Goal: Information Seeking & Learning: Learn about a topic

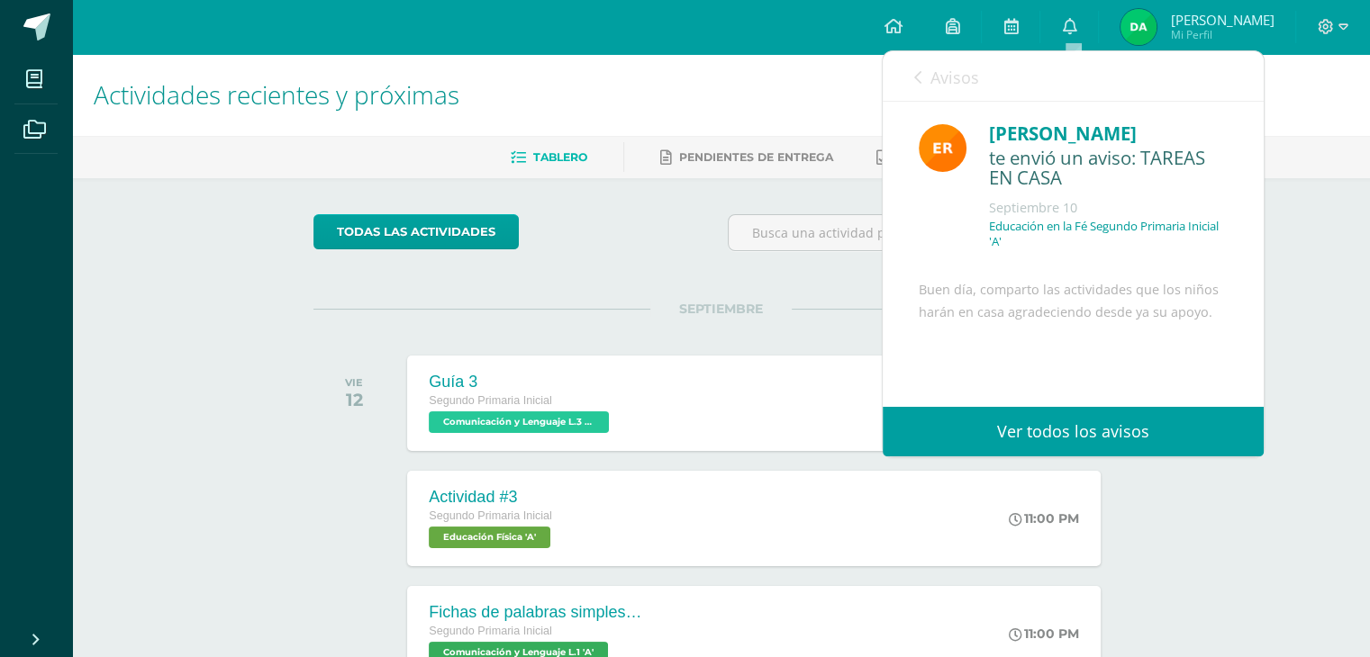
scroll to position [167, 0]
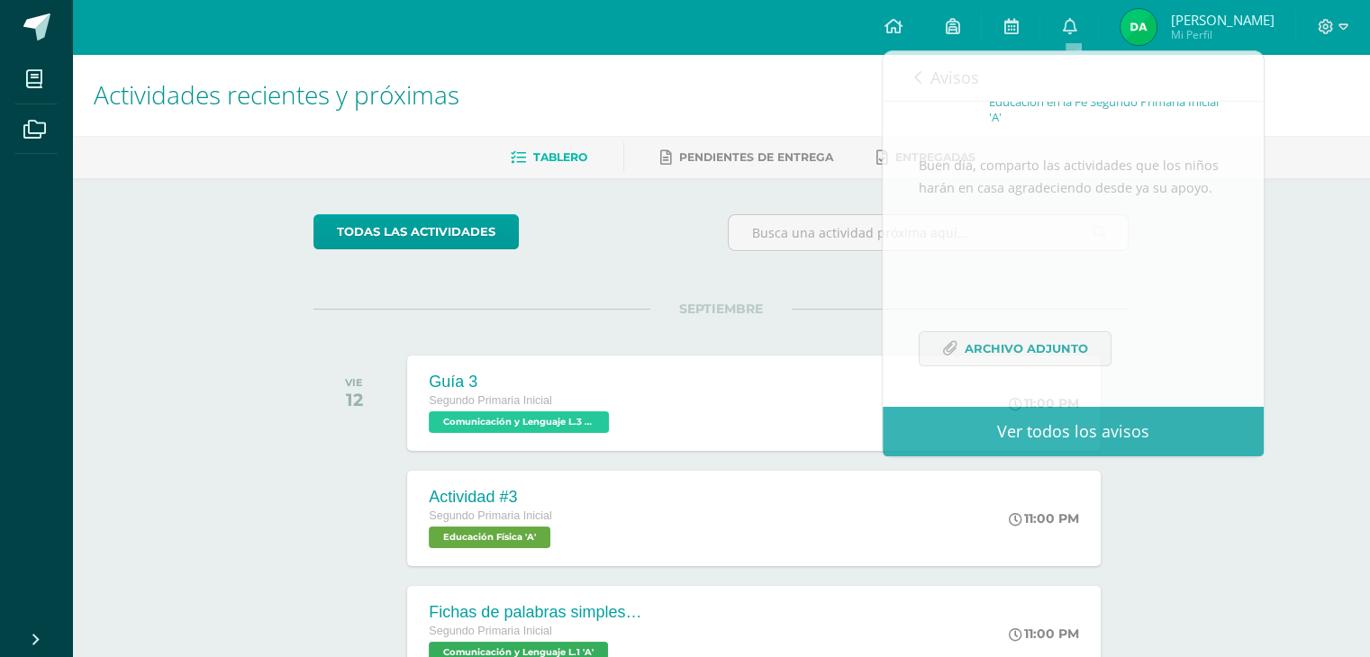
click at [1162, 28] on span "Diego Fernando Mi Perfil" at bounding box center [1197, 27] width 160 height 36
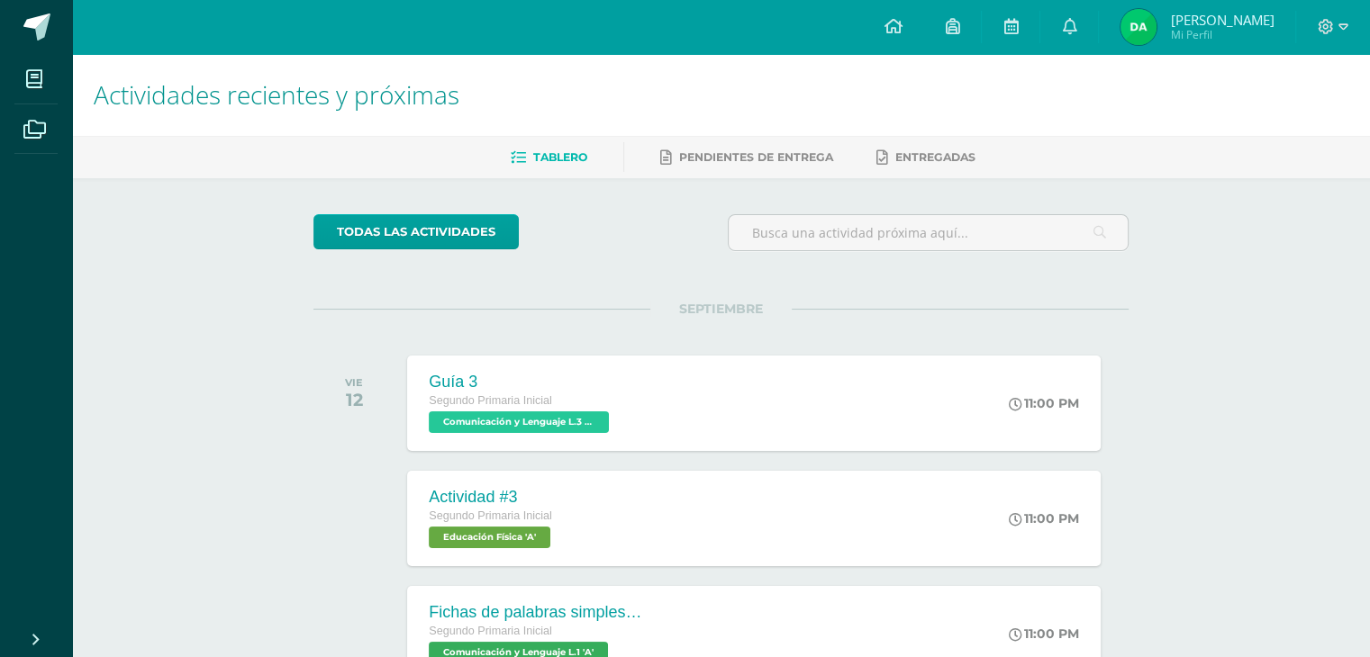
click at [1152, 23] on img at bounding box center [1138, 27] width 36 height 36
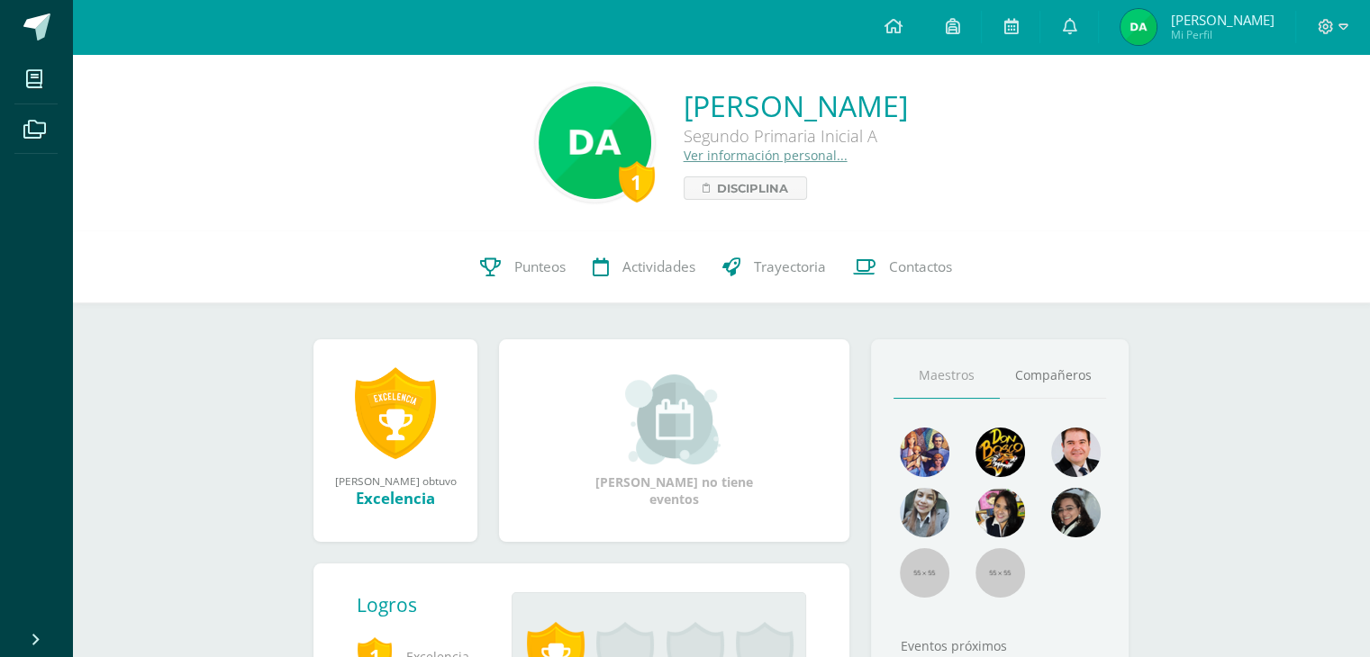
drag, startPoint x: 0, startPoint y: 0, endPoint x: 861, endPoint y: 178, distance: 879.1
click at [861, 178] on div "[PERSON_NAME] Segundo Primaria Inicial A Ver información personal... Disciplina" at bounding box center [795, 142] width 224 height 113
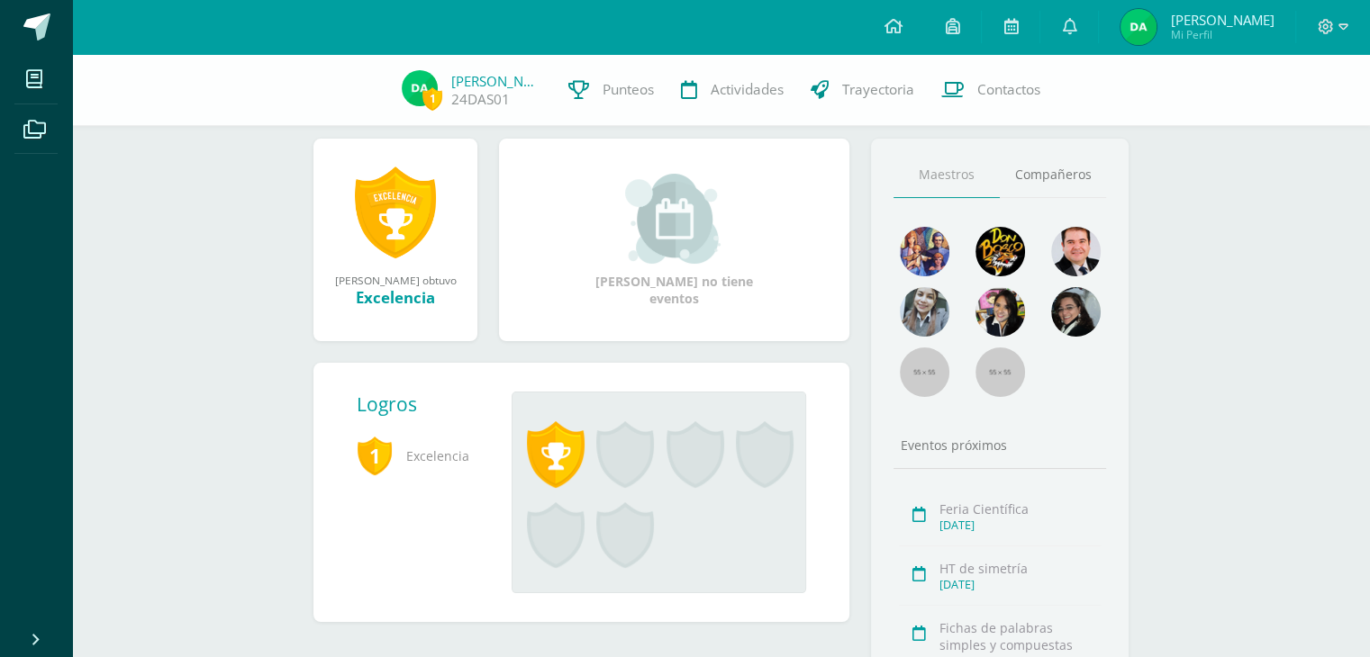
scroll to position [241, 0]
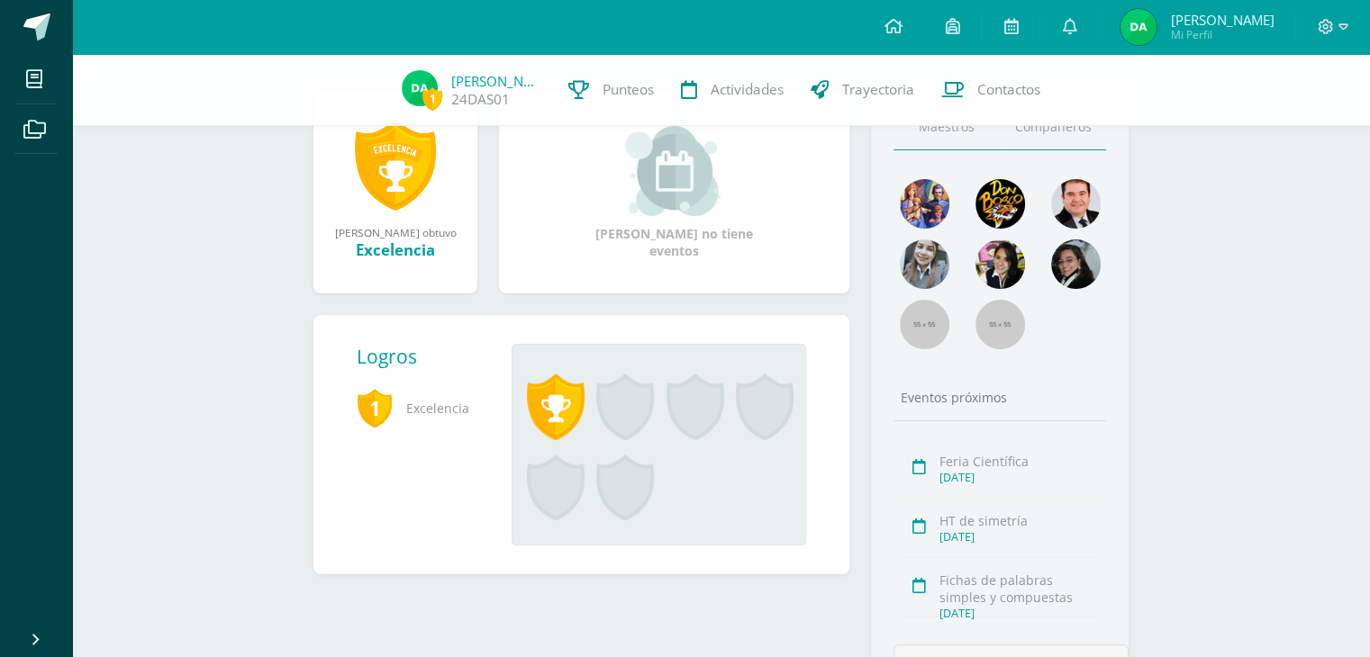
click at [1045, 128] on link "Compañeros" at bounding box center [1052, 127] width 106 height 46
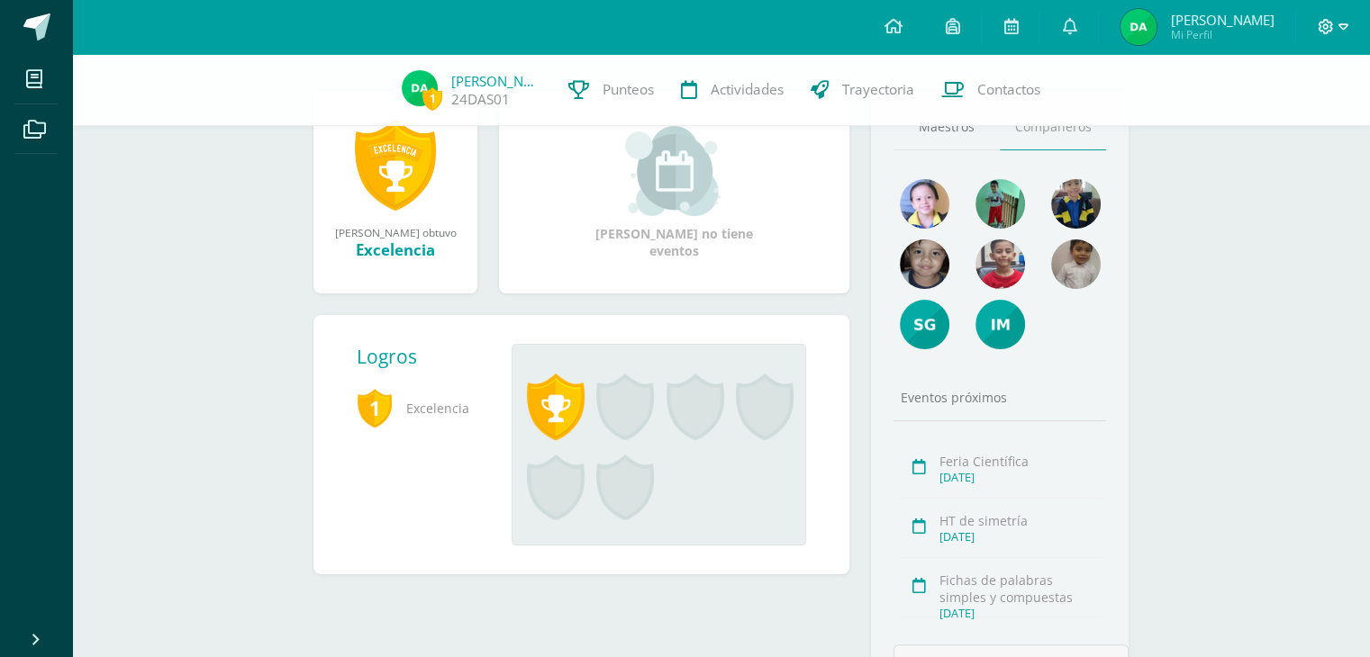
click at [1324, 22] on icon at bounding box center [1325, 26] width 15 height 15
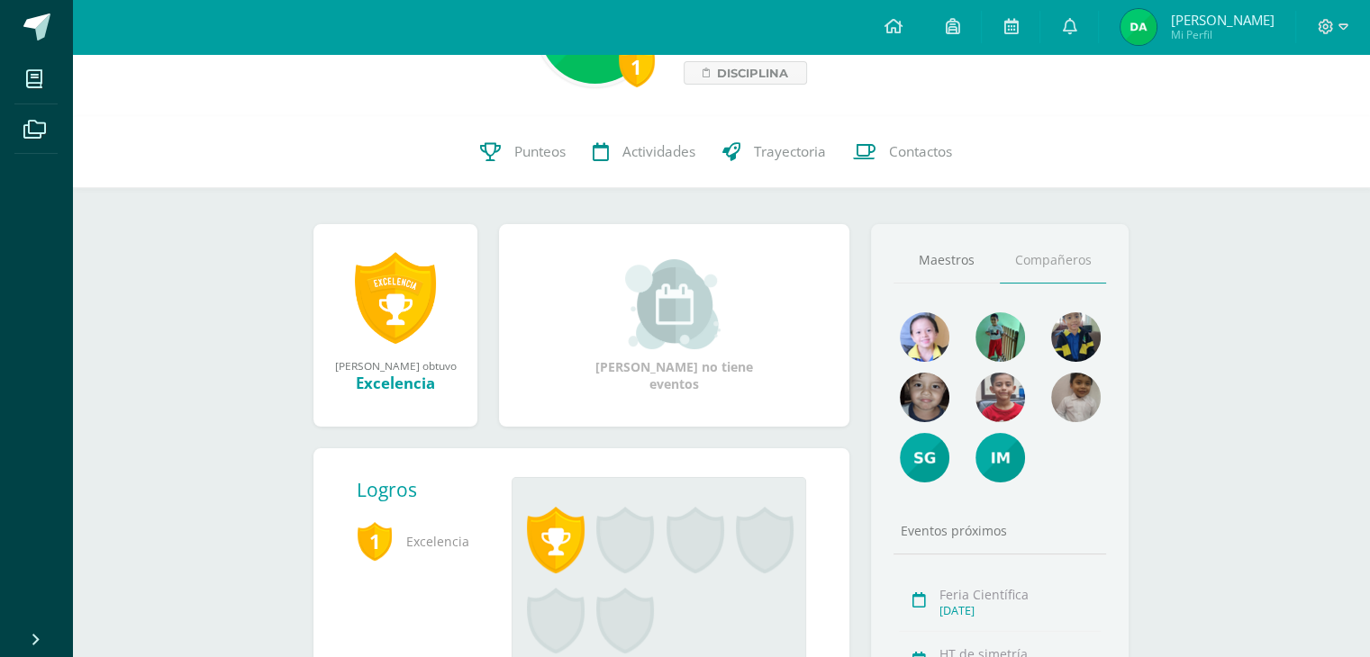
scroll to position [0, 0]
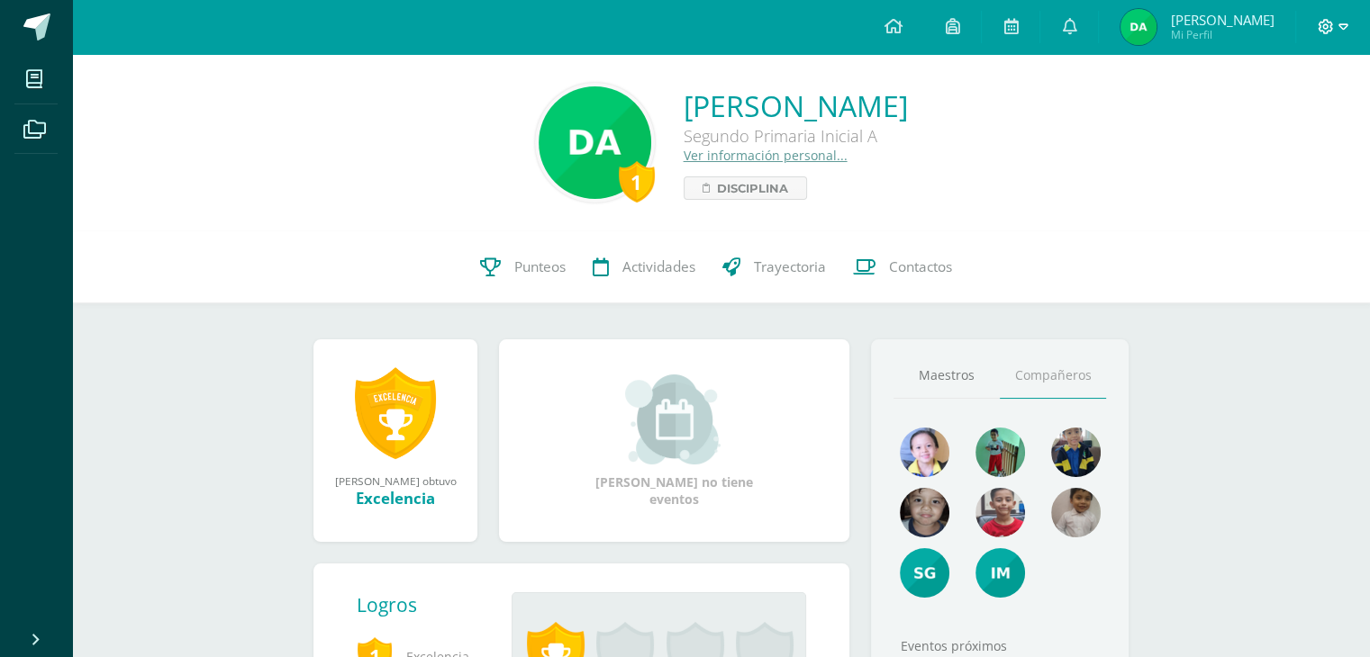
click at [1343, 26] on icon at bounding box center [1343, 27] width 10 height 16
click at [1297, 120] on span "Cerrar sesión" at bounding box center [1285, 121] width 81 height 17
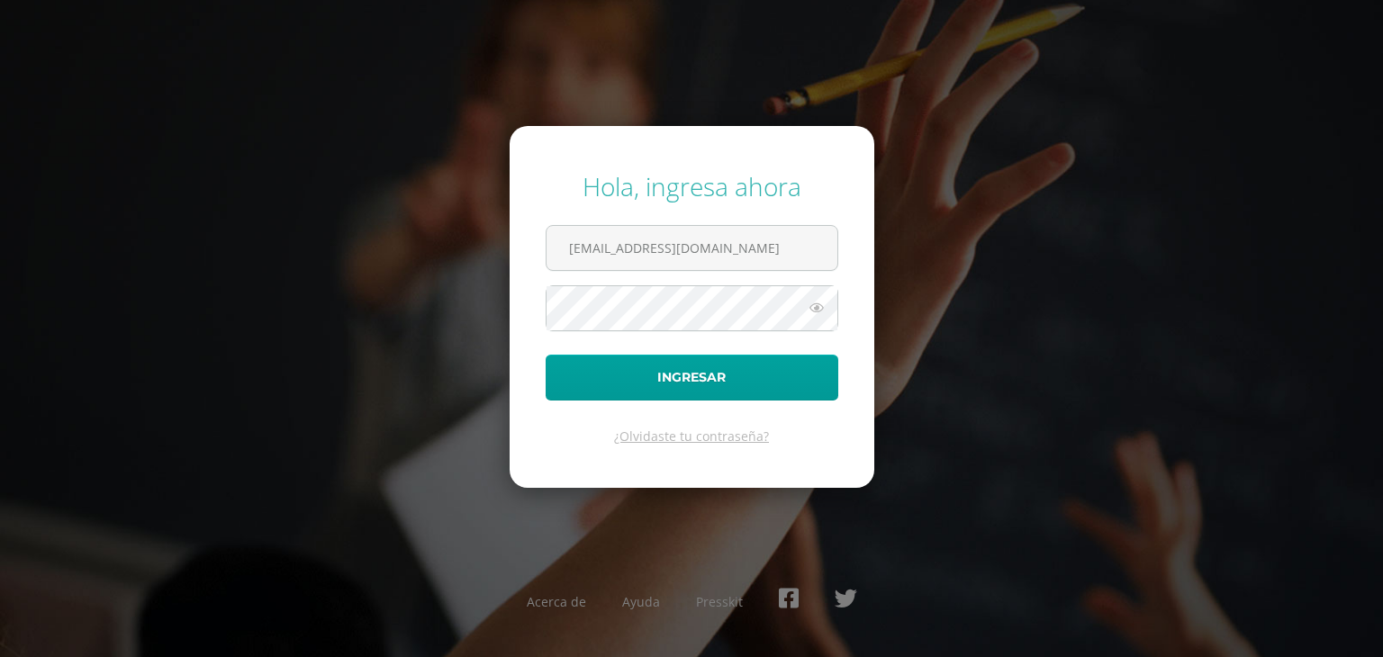
drag, startPoint x: 1228, startPoint y: 264, endPoint x: 810, endPoint y: 203, distance: 422.1
click at [810, 203] on div "Hola, ingresa ahora [EMAIL_ADDRESS][DOMAIN_NAME] Ingresar ¿Olvidaste tu contras…" at bounding box center [692, 329] width 1162 height 348
click at [786, 254] on input "[EMAIL_ADDRESS][DOMAIN_NAME]" at bounding box center [692, 248] width 291 height 44
type input "[PERSON_NAME][EMAIL_ADDRESS][DOMAIN_NAME]"
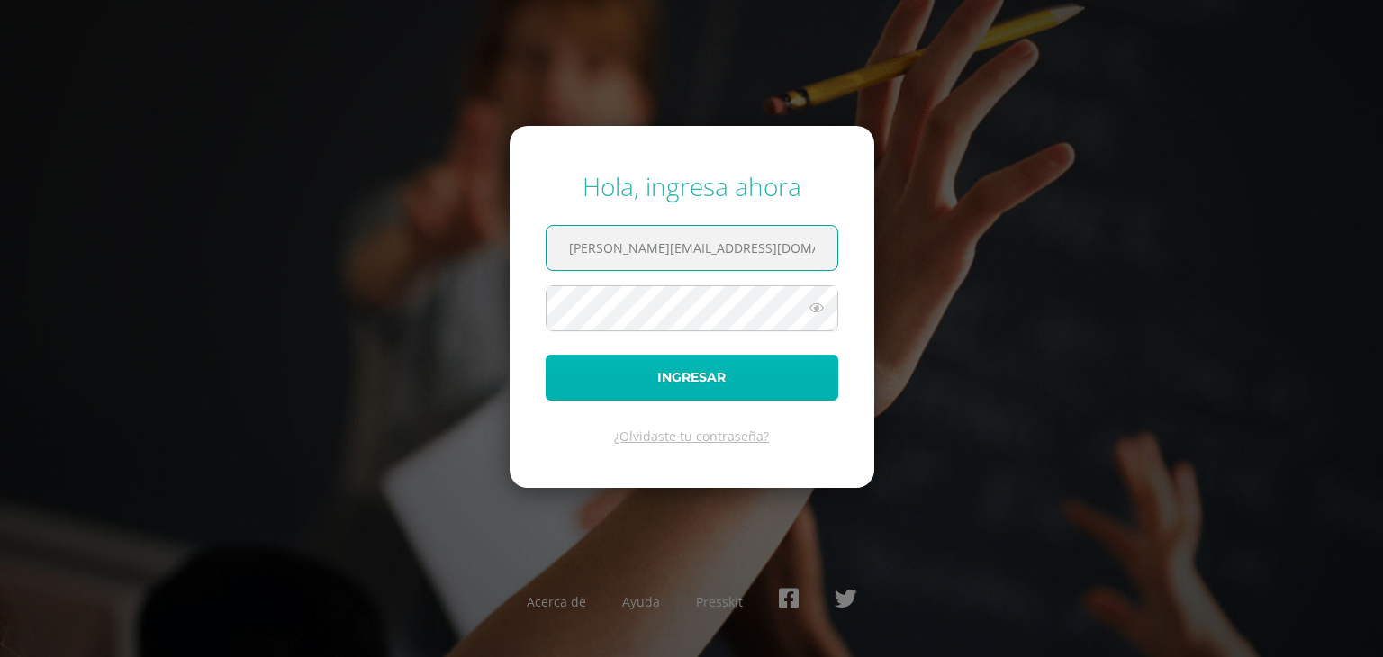
click at [695, 374] on button "Ingresar" at bounding box center [692, 378] width 293 height 46
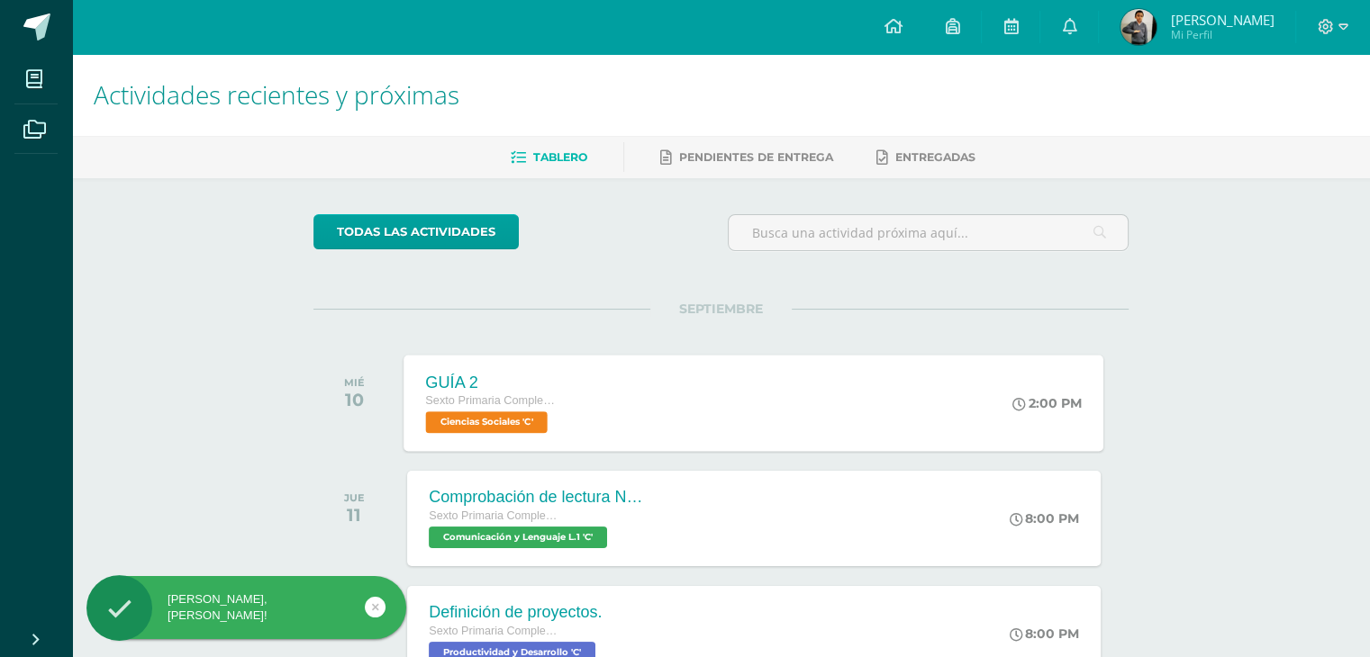
click at [511, 409] on div "Sexto Primaria Complementaria" at bounding box center [494, 402] width 137 height 20
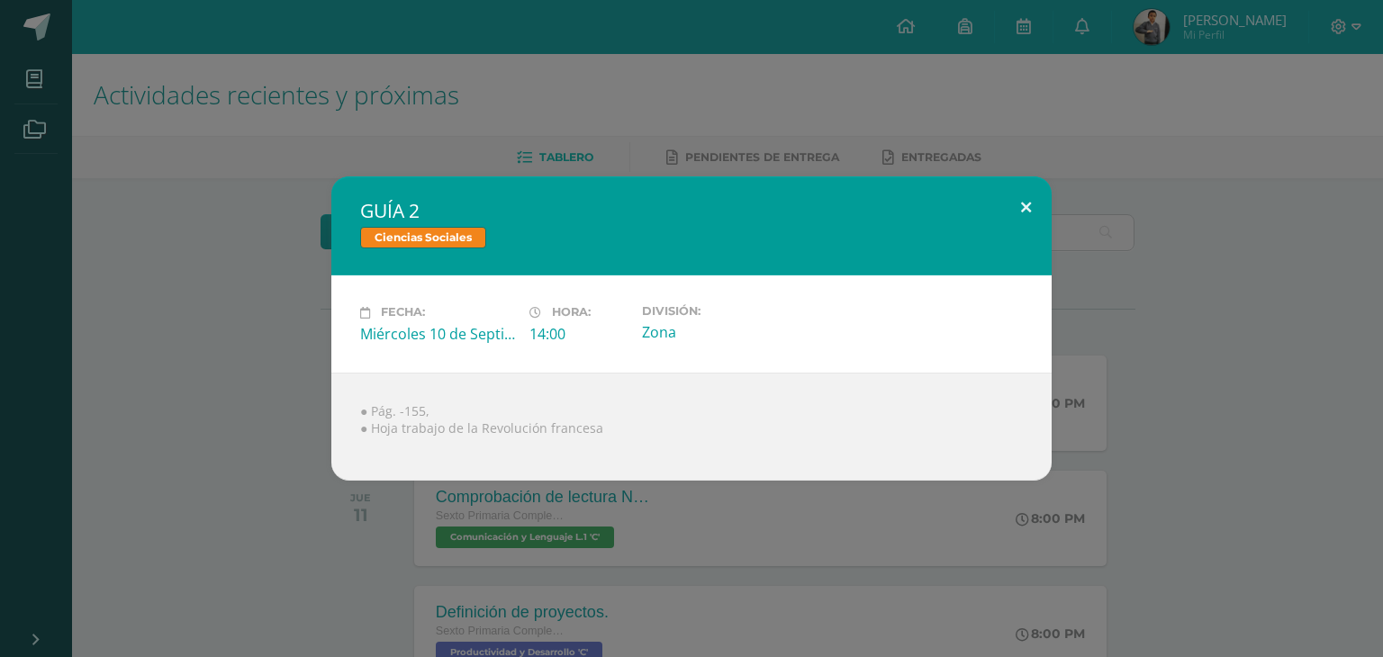
click at [1017, 206] on button at bounding box center [1025, 206] width 51 height 61
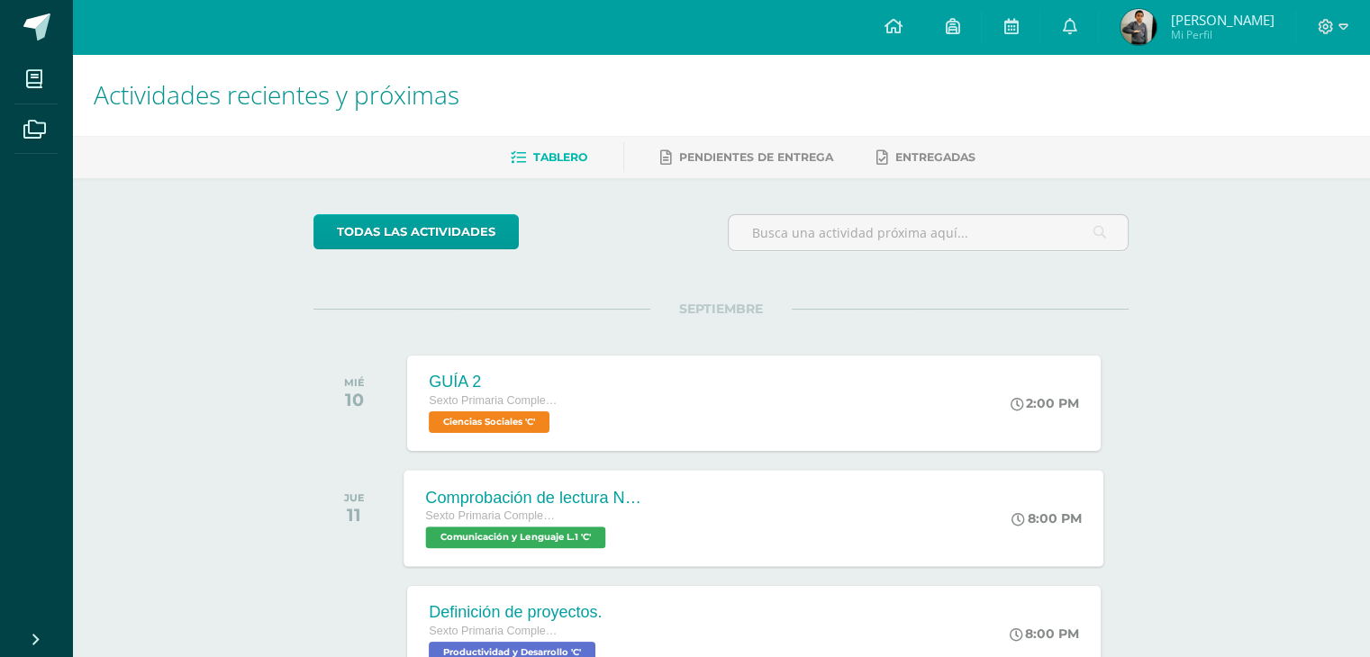
click at [583, 530] on span "Comunicación y Lenguaje L.1 'C'" at bounding box center [516, 538] width 180 height 22
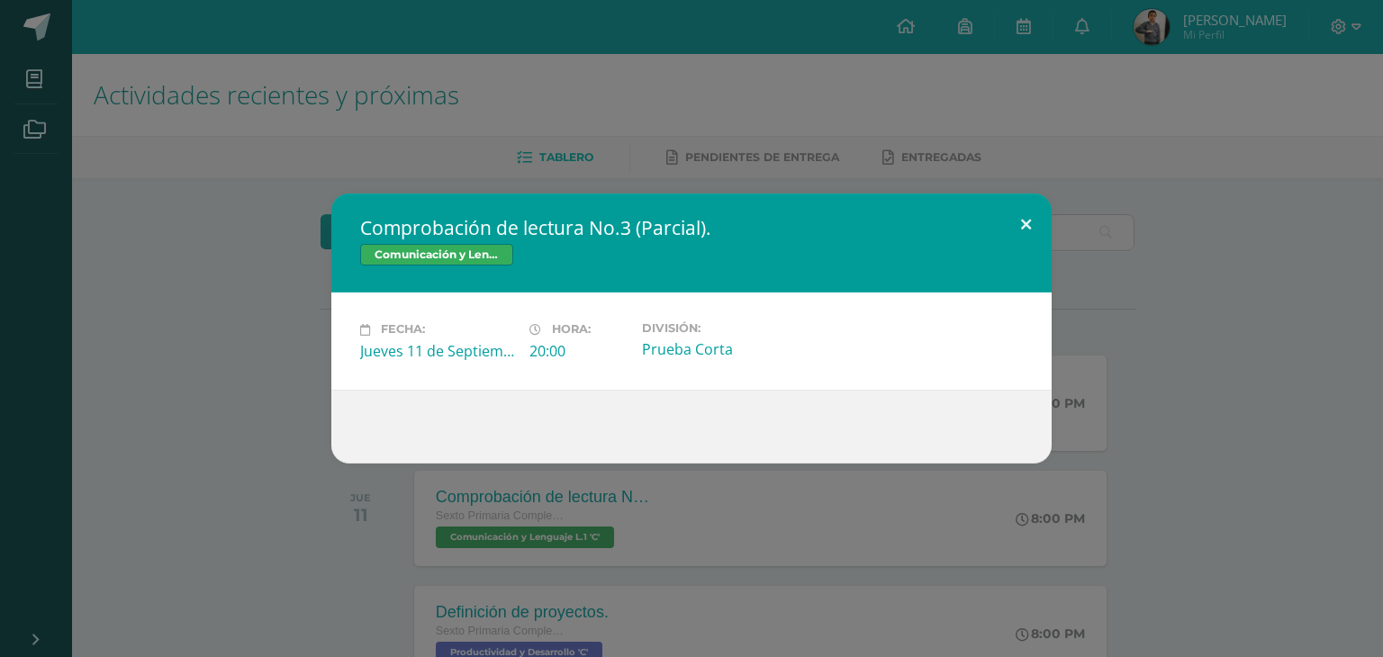
click at [1023, 210] on button at bounding box center [1025, 224] width 51 height 61
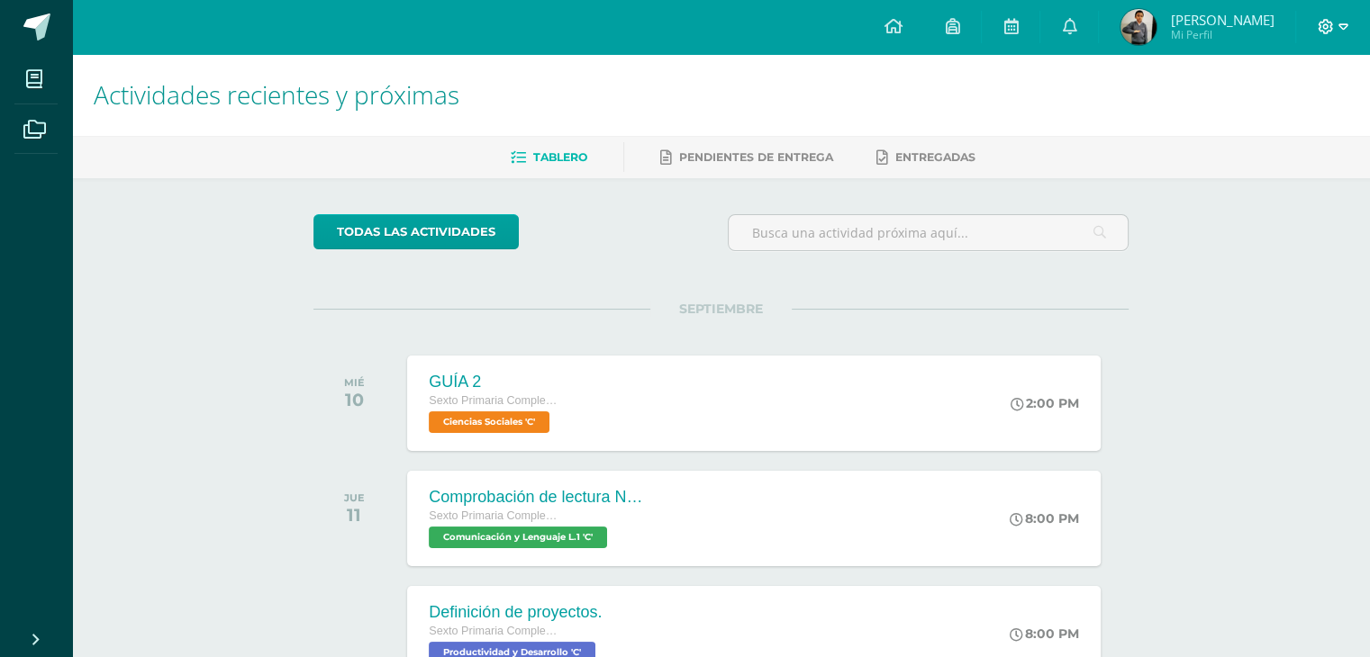
click at [1346, 24] on icon at bounding box center [1343, 26] width 10 height 6
click at [1098, 23] on link at bounding box center [1069, 27] width 58 height 54
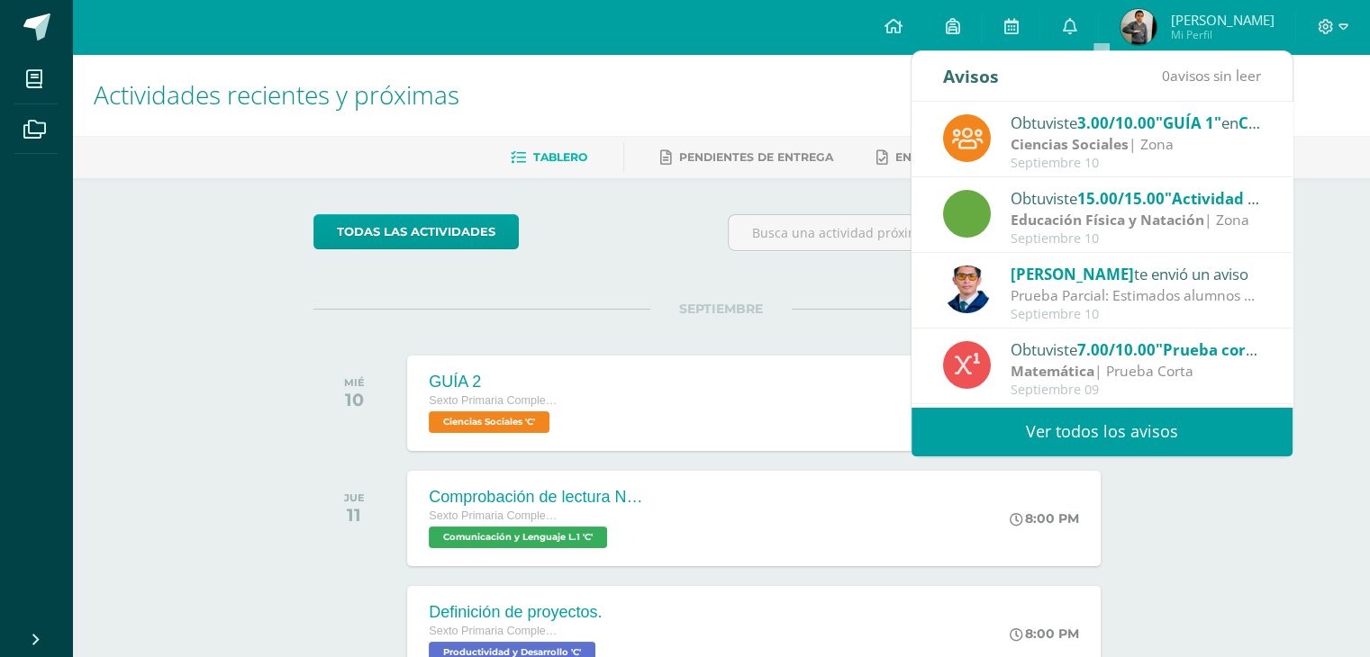
drag, startPoint x: 1113, startPoint y: 134, endPoint x: 1108, endPoint y: 102, distance: 32.7
drag, startPoint x: 1108, startPoint y: 102, endPoint x: 1163, endPoint y: 141, distance: 67.7
click at [1163, 141] on div "Ciencias Sociales | Zona" at bounding box center [1135, 144] width 250 height 21
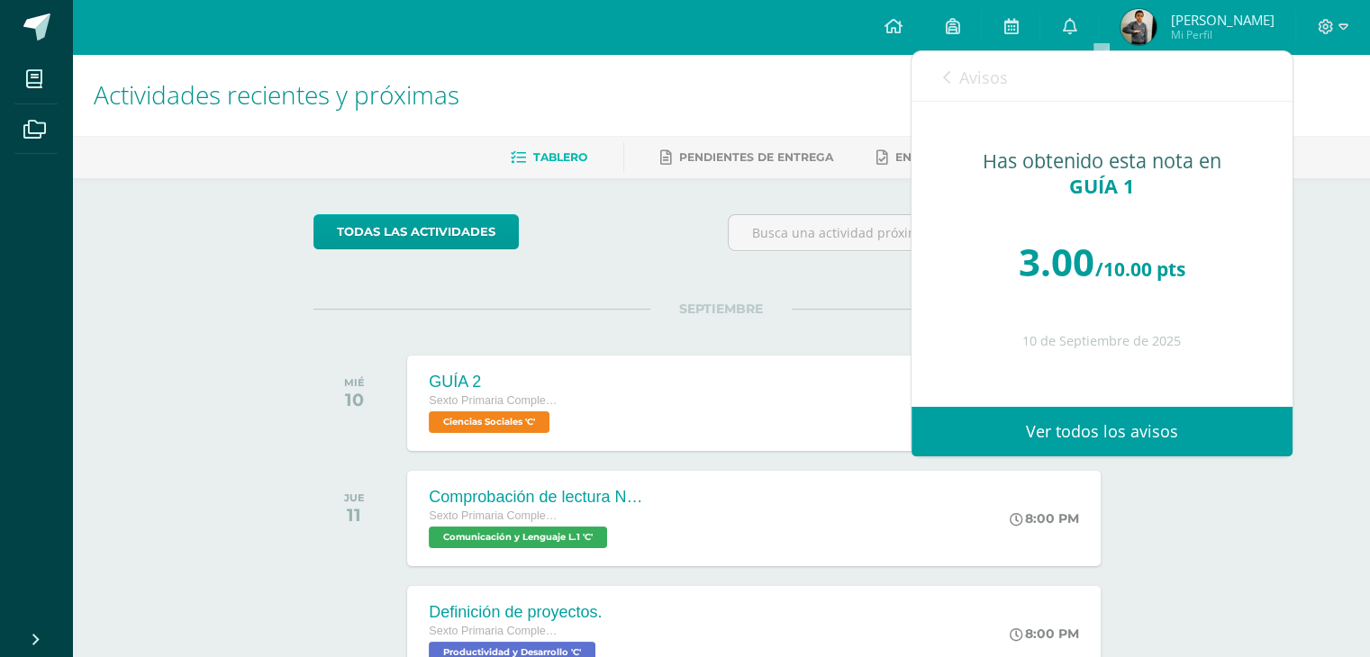
click at [962, 79] on span "Avisos" at bounding box center [983, 78] width 49 height 22
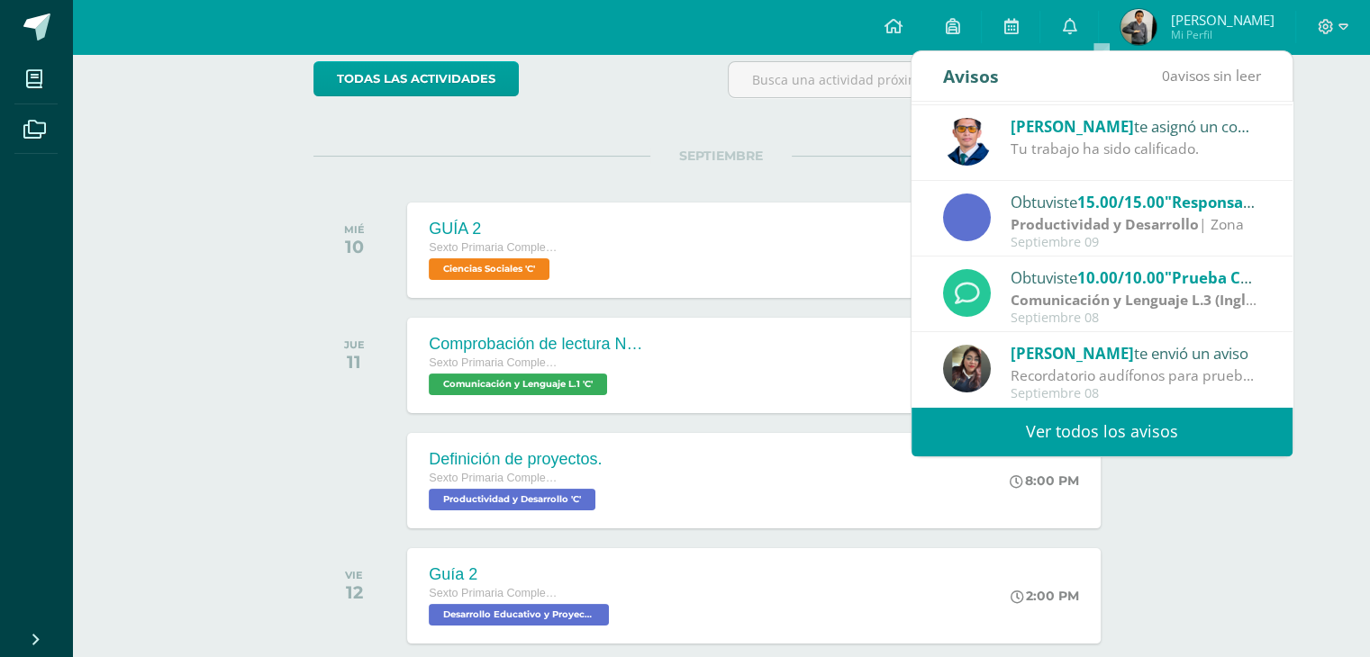
scroll to position [155, 0]
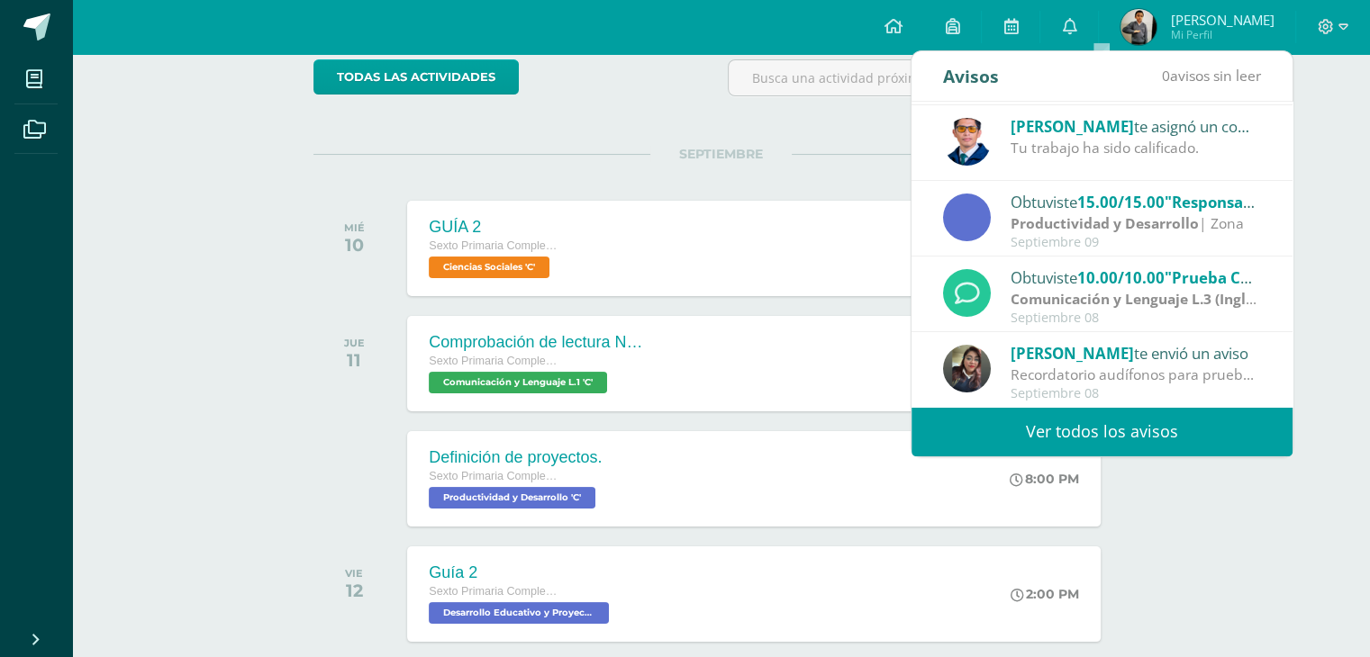
click at [1107, 280] on span "10.00/10.00" at bounding box center [1120, 277] width 87 height 21
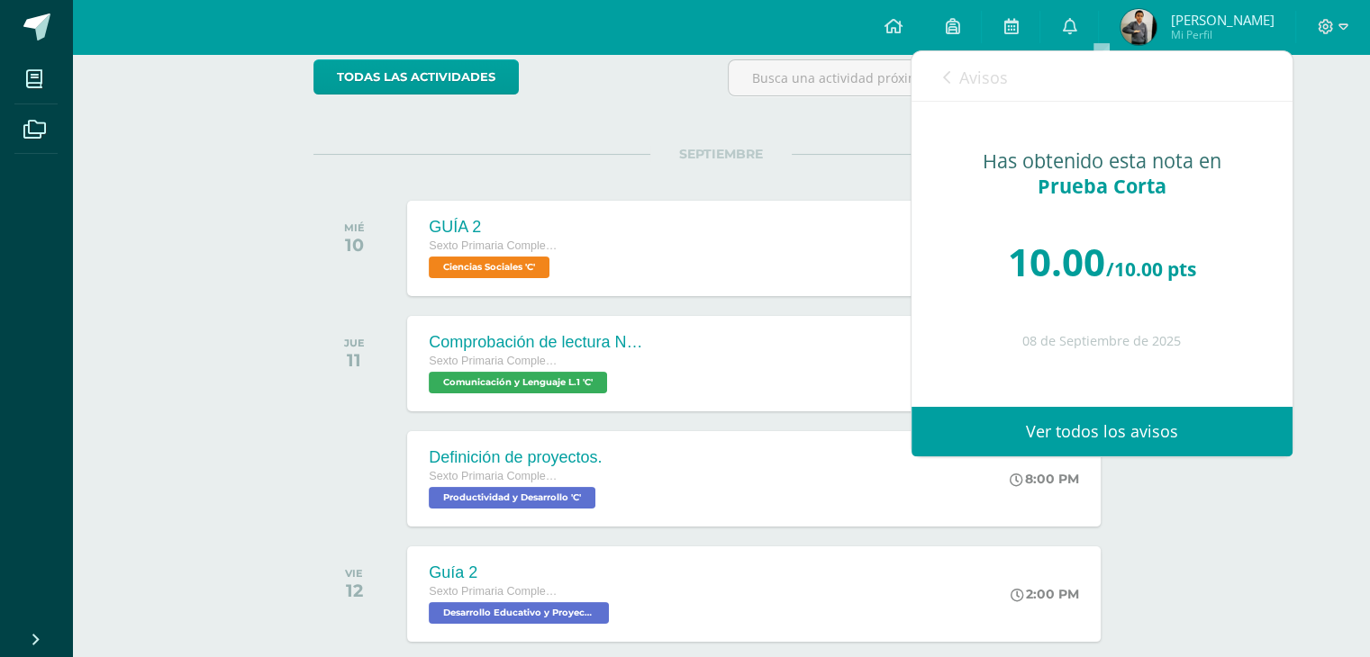
click at [947, 85] on link "Avisos" at bounding box center [975, 76] width 65 height 51
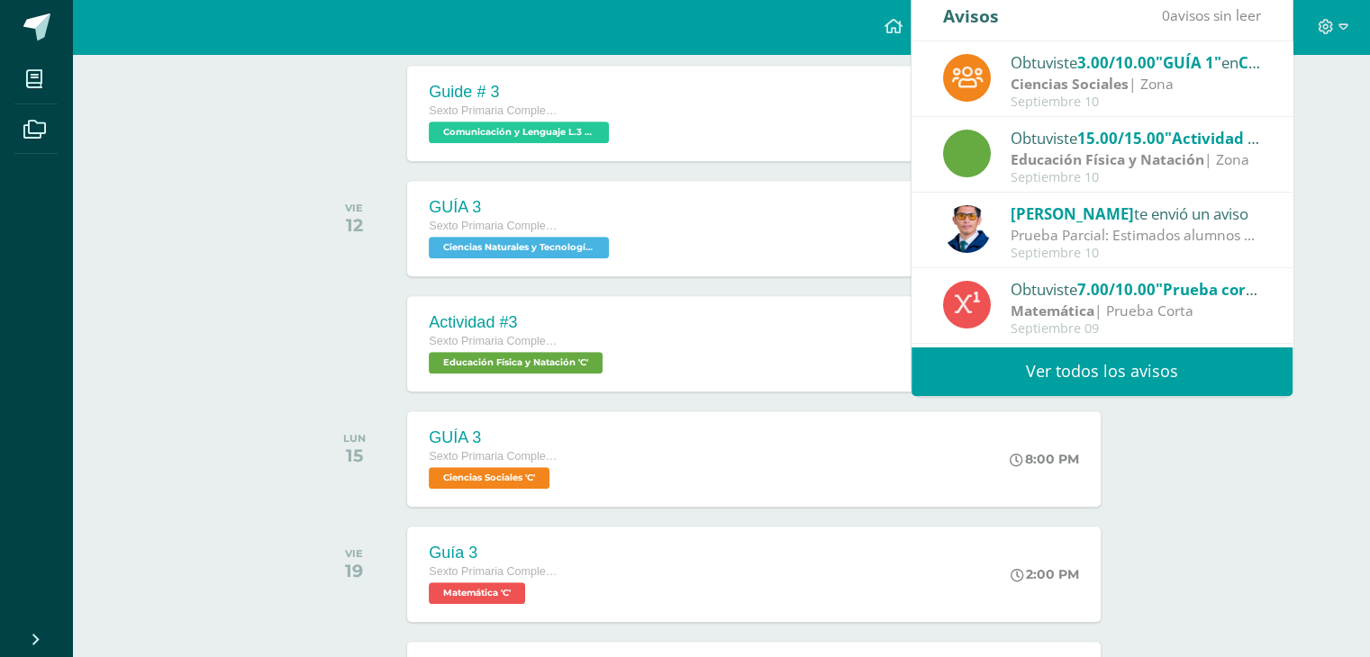
scroll to position [864, 0]
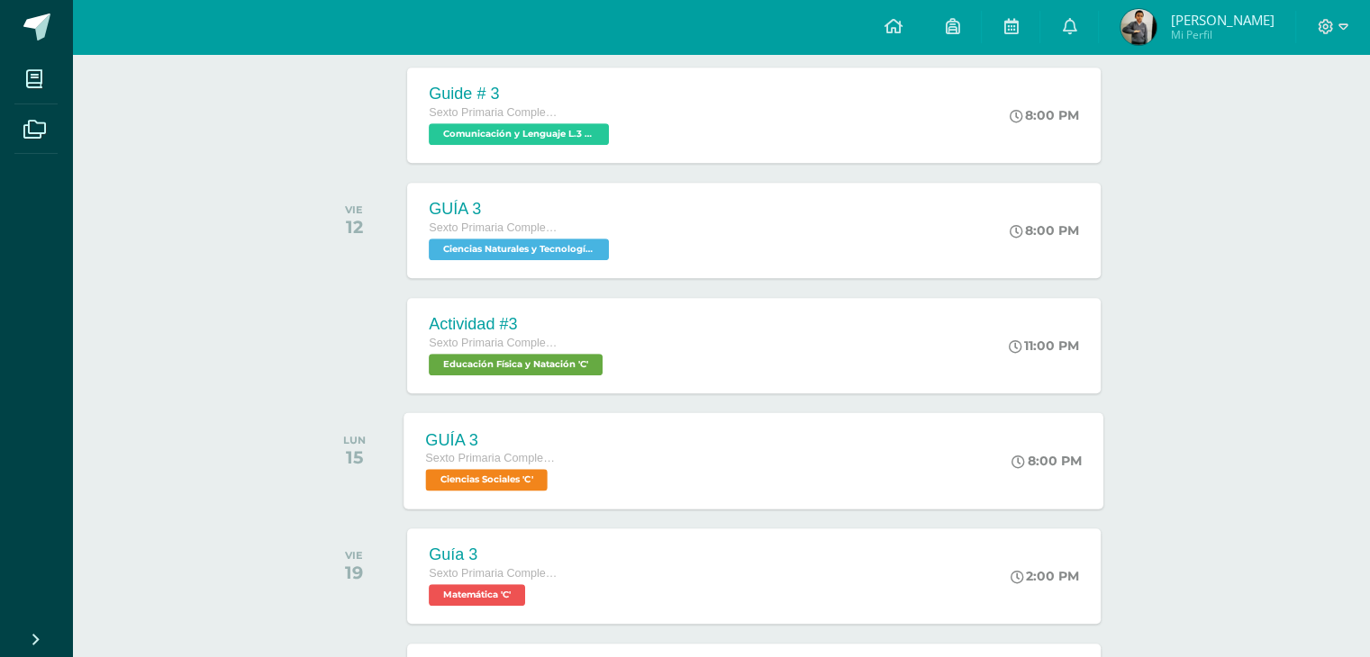
click at [538, 499] on div "GUÍA 3 Sexto Primaria Complementaria Ciencias Sociales 'C'" at bounding box center [494, 460] width 180 height 96
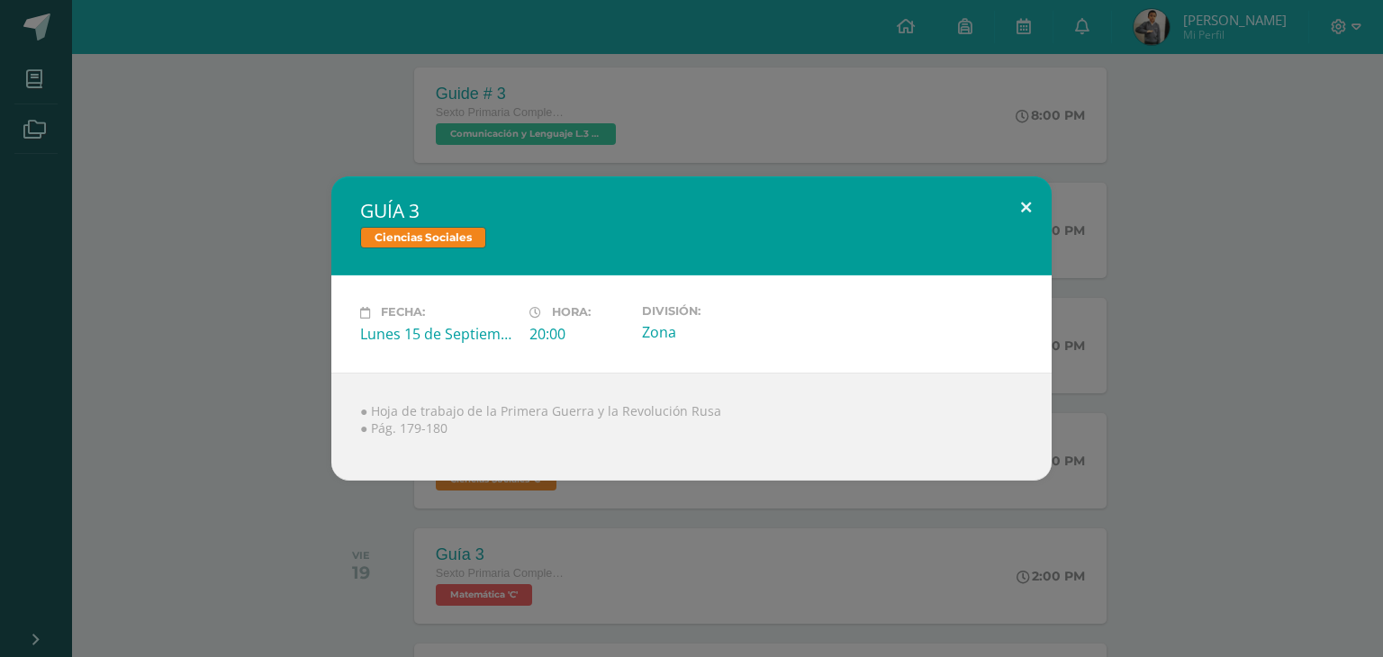
click at [1019, 222] on button at bounding box center [1025, 206] width 51 height 61
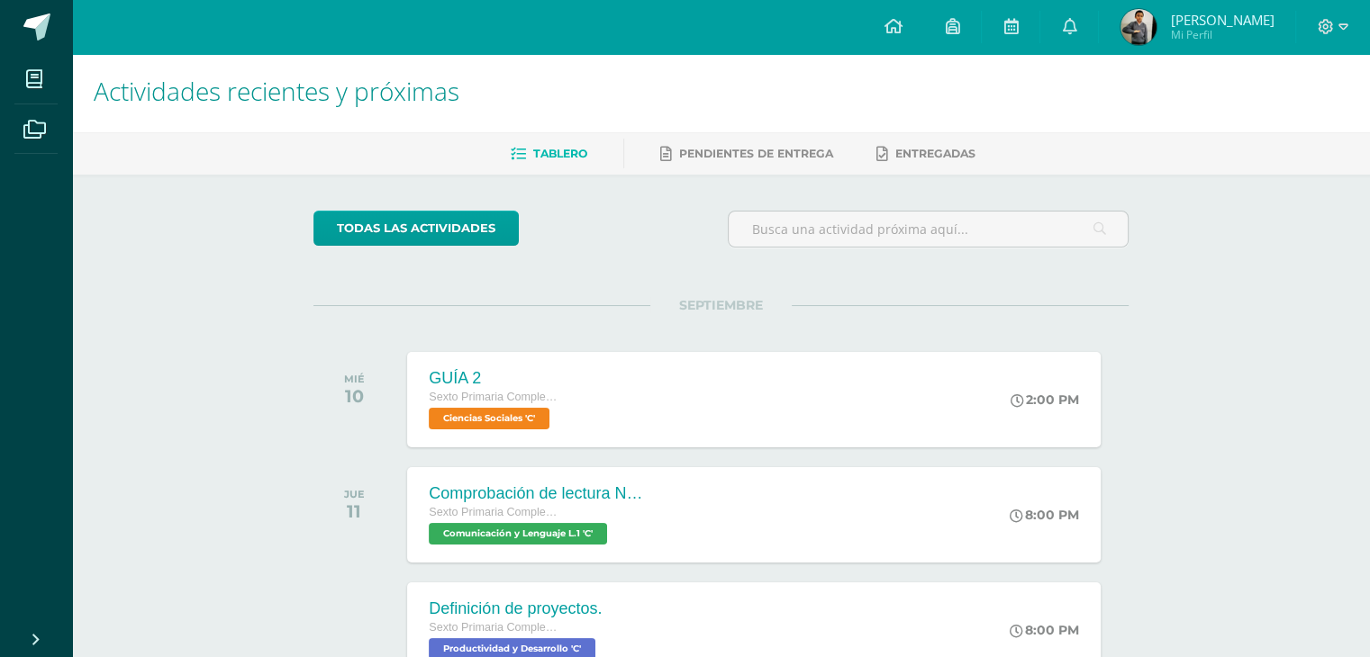
scroll to position [7, 0]
